Goal: Information Seeking & Learning: Learn about a topic

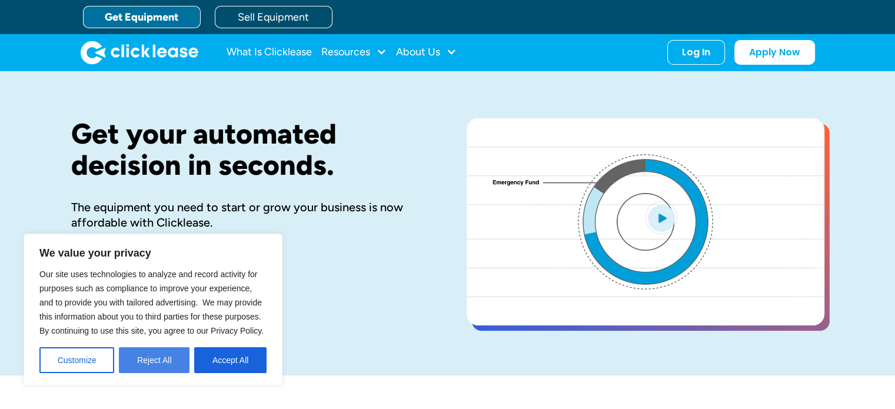
click at [169, 356] on button "Reject All" at bounding box center [154, 360] width 71 height 26
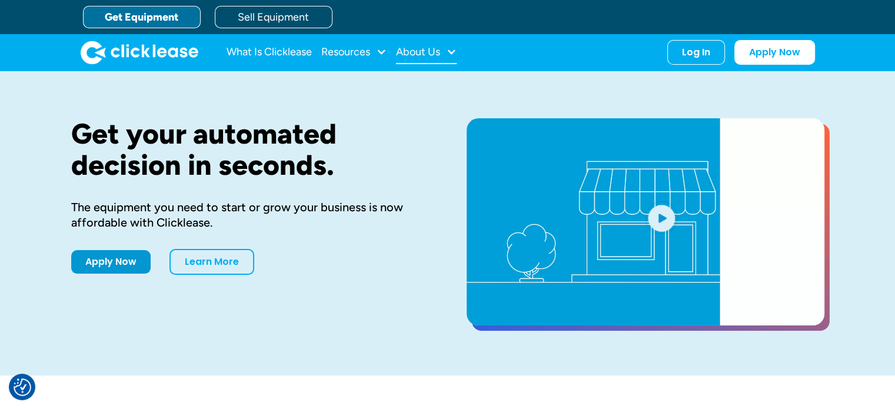
click at [412, 52] on div "About Us" at bounding box center [418, 52] width 44 height 0
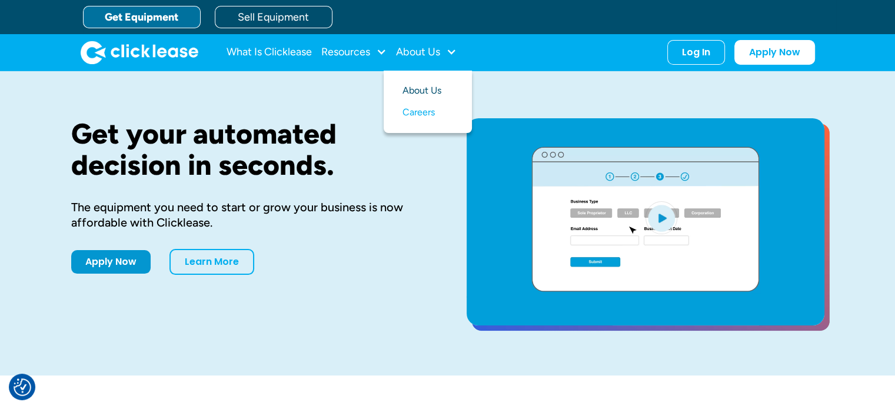
click at [435, 85] on link "About Us" at bounding box center [427, 91] width 51 height 22
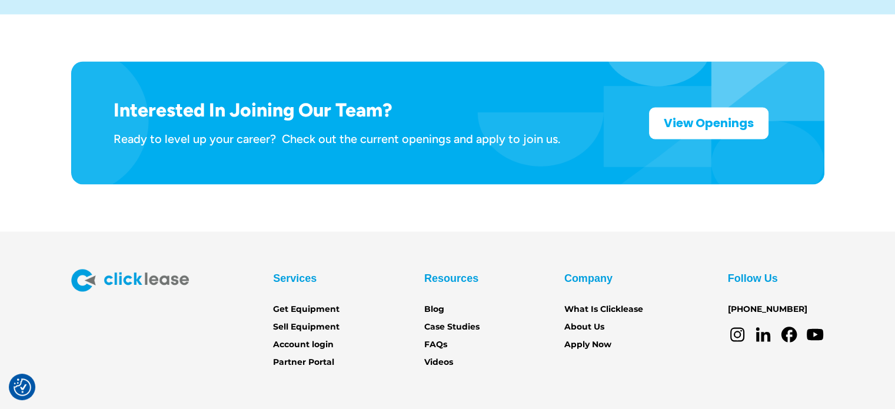
scroll to position [1956, 0]
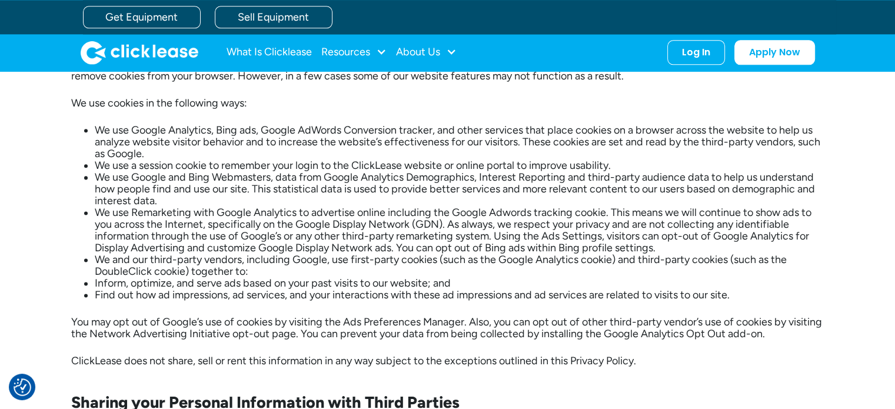
scroll to position [1530, 0]
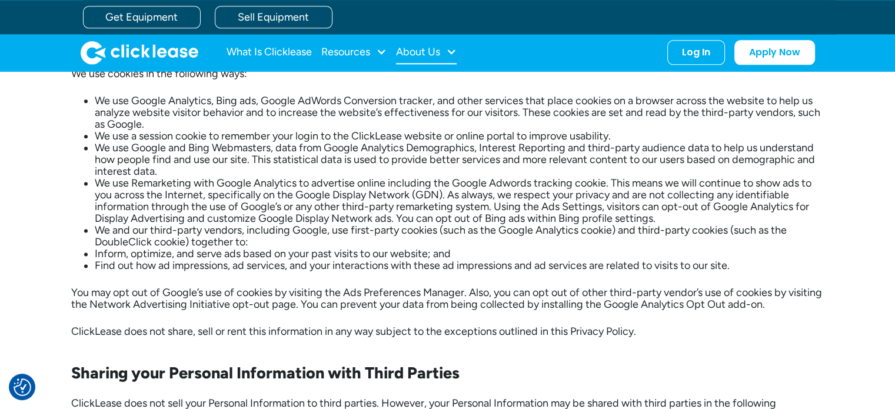
click at [404, 52] on div "About Us" at bounding box center [418, 52] width 44 height 0
click at [414, 89] on link "About Us" at bounding box center [427, 91] width 51 height 22
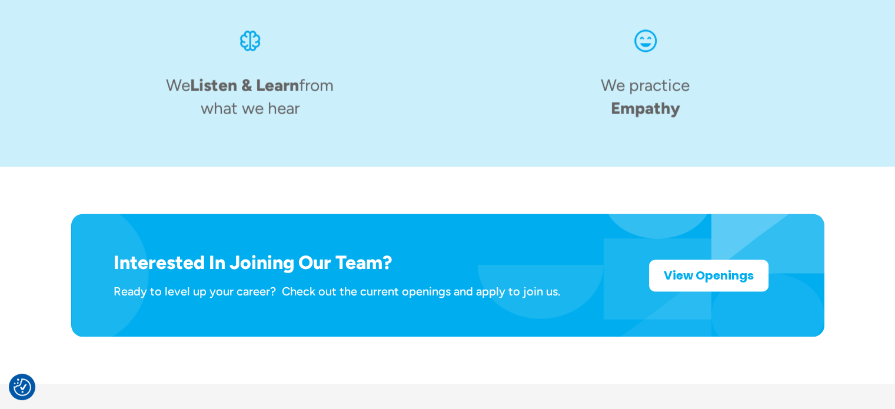
scroll to position [1956, 0]
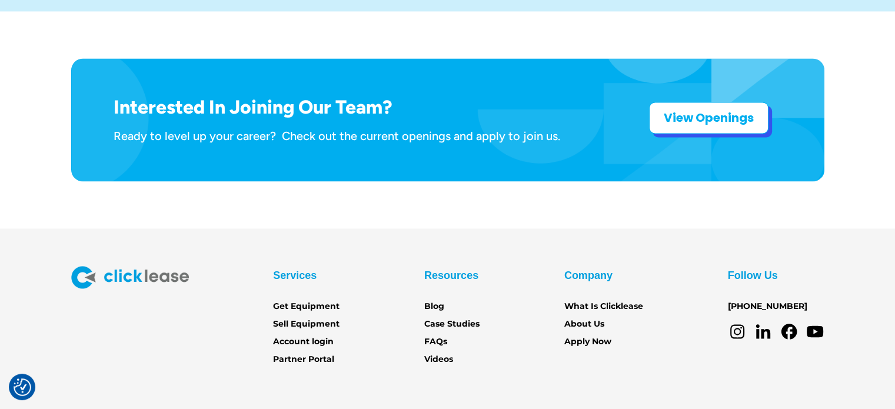
click at [691, 102] on link "View Openings" at bounding box center [708, 118] width 119 height 32
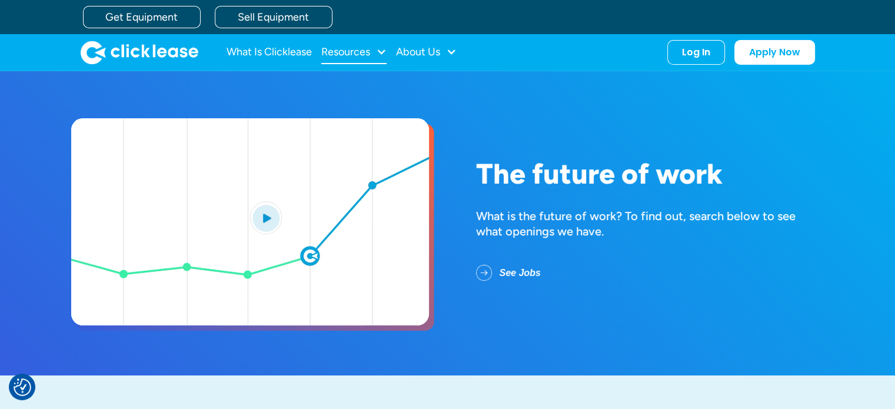
click at [368, 58] on div "Resources" at bounding box center [353, 53] width 65 height 24
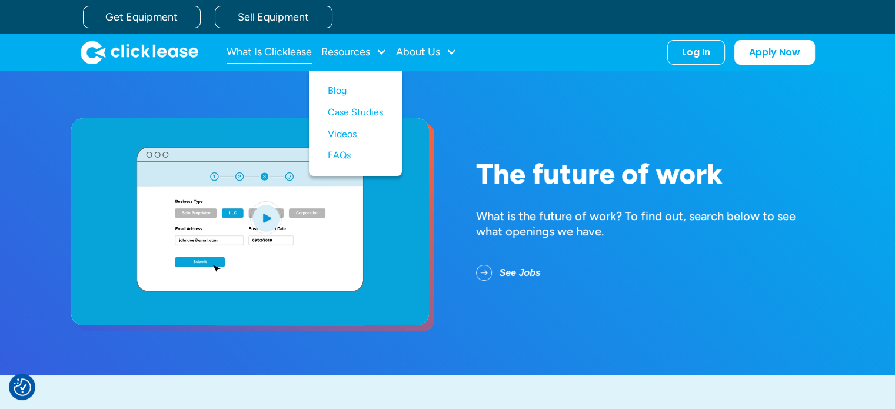
click at [295, 51] on link "What Is Clicklease" at bounding box center [269, 53] width 85 height 24
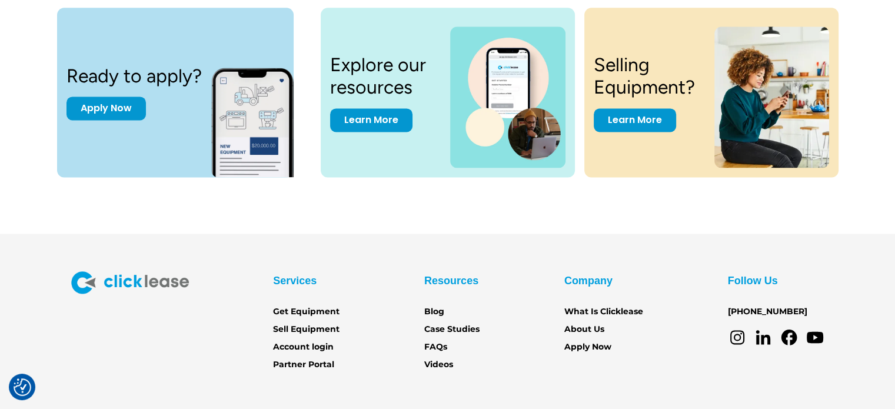
scroll to position [1499, 0]
